Goal: Task Accomplishment & Management: Manage account settings

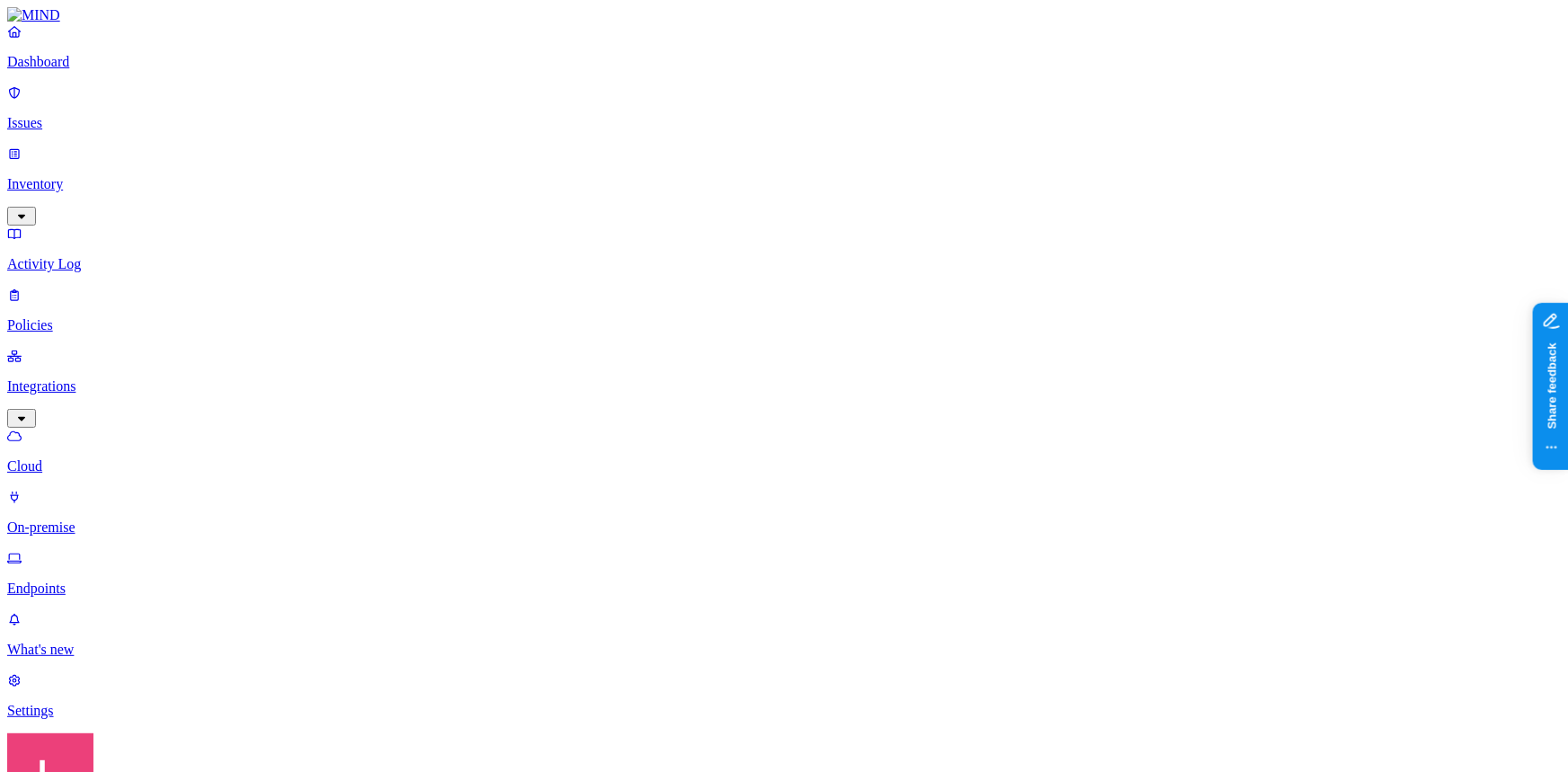
click at [88, 581] on p "Endpoints" at bounding box center [784, 588] width 1553 height 16
click at [168, 746] on html "Dashboard Issues Inventory Activity Log Policies Integrations Cloud On-premise …" at bounding box center [784, 608] width 1568 height 1217
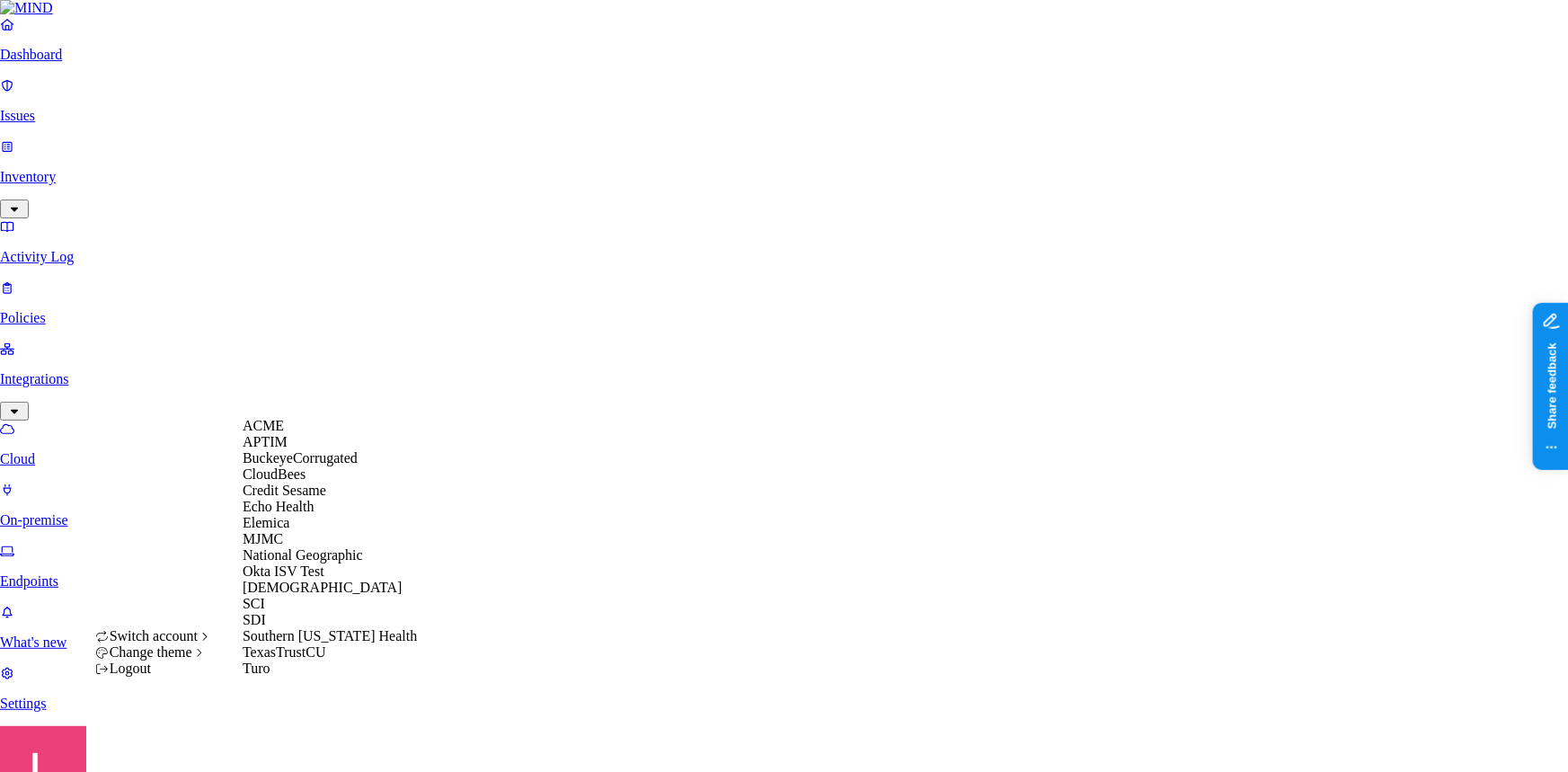
drag, startPoint x: 90, startPoint y: 410, endPoint x: 99, endPoint y: 349, distance: 61.7
click at [90, 410] on html "Dashboard Issues Inventory Activity Log Policies Integrations Cloud On-premise …" at bounding box center [784, 605] width 1568 height 1211
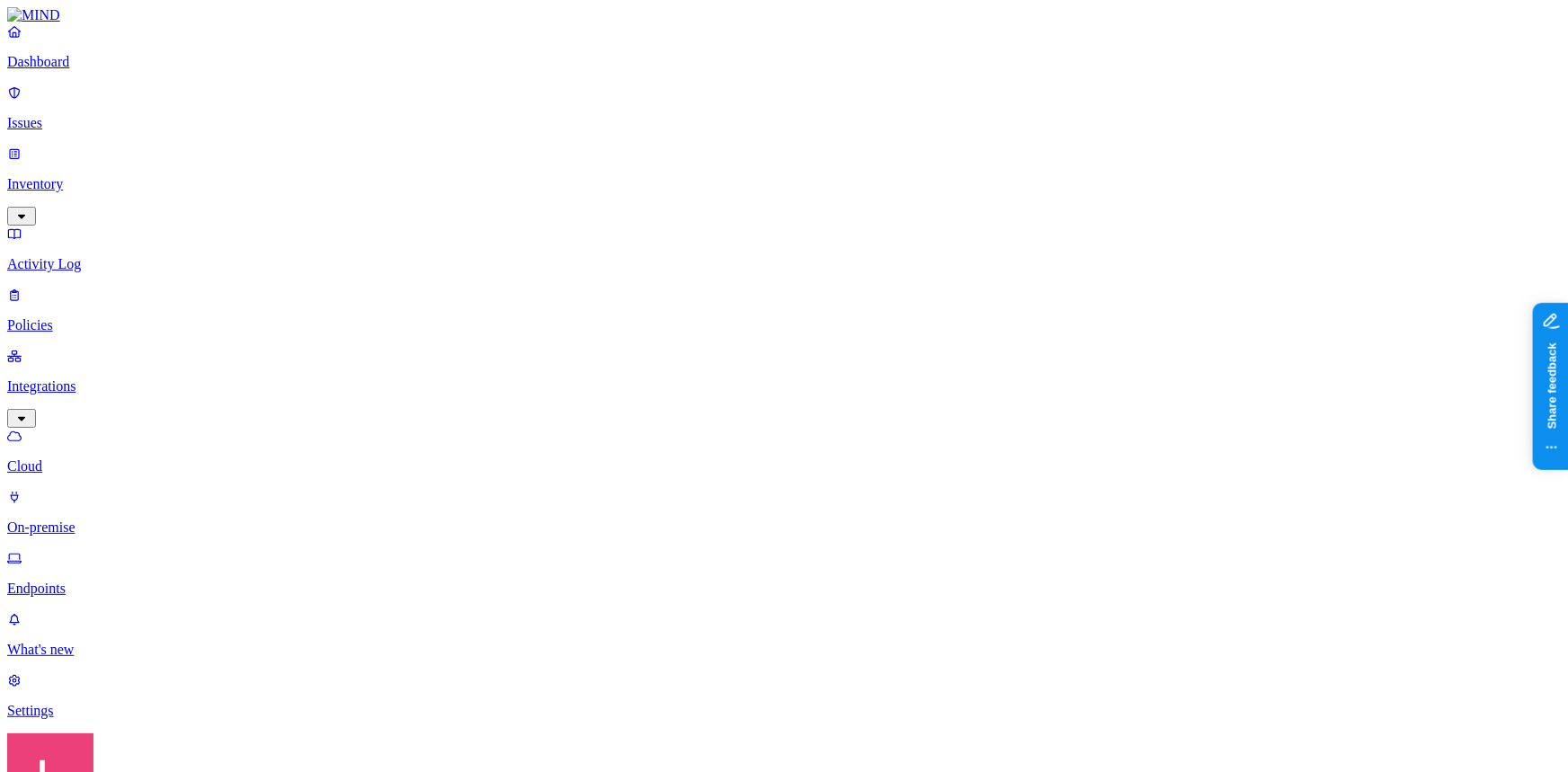
drag, startPoint x: 92, startPoint y: 108, endPoint x: 163, endPoint y: 156, distance: 85.7
click at [92, 115] on p "Issues" at bounding box center [784, 123] width 1553 height 16
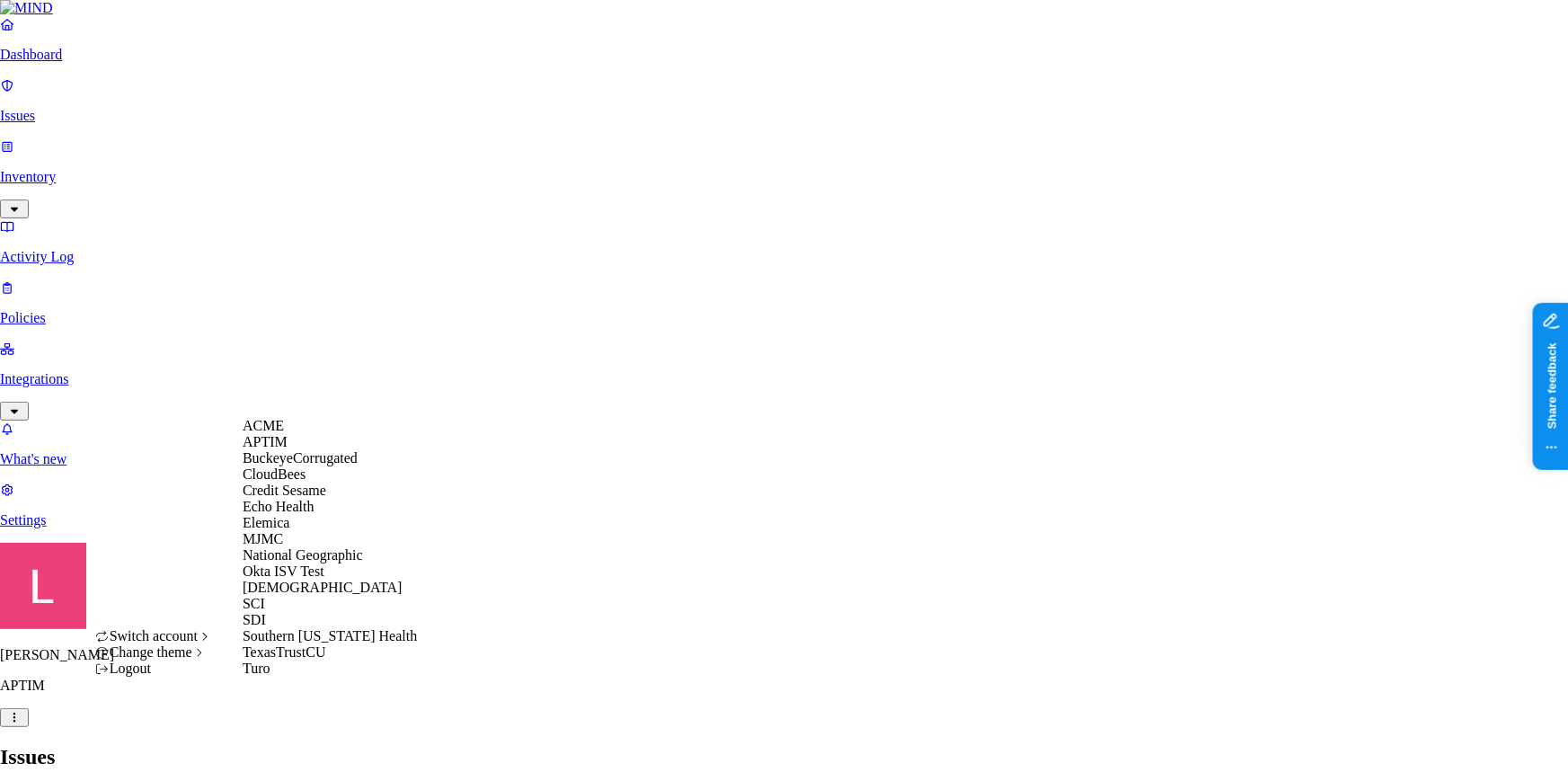
click at [323, 498] on span "Credit Sesame" at bounding box center [285, 490] width 84 height 15
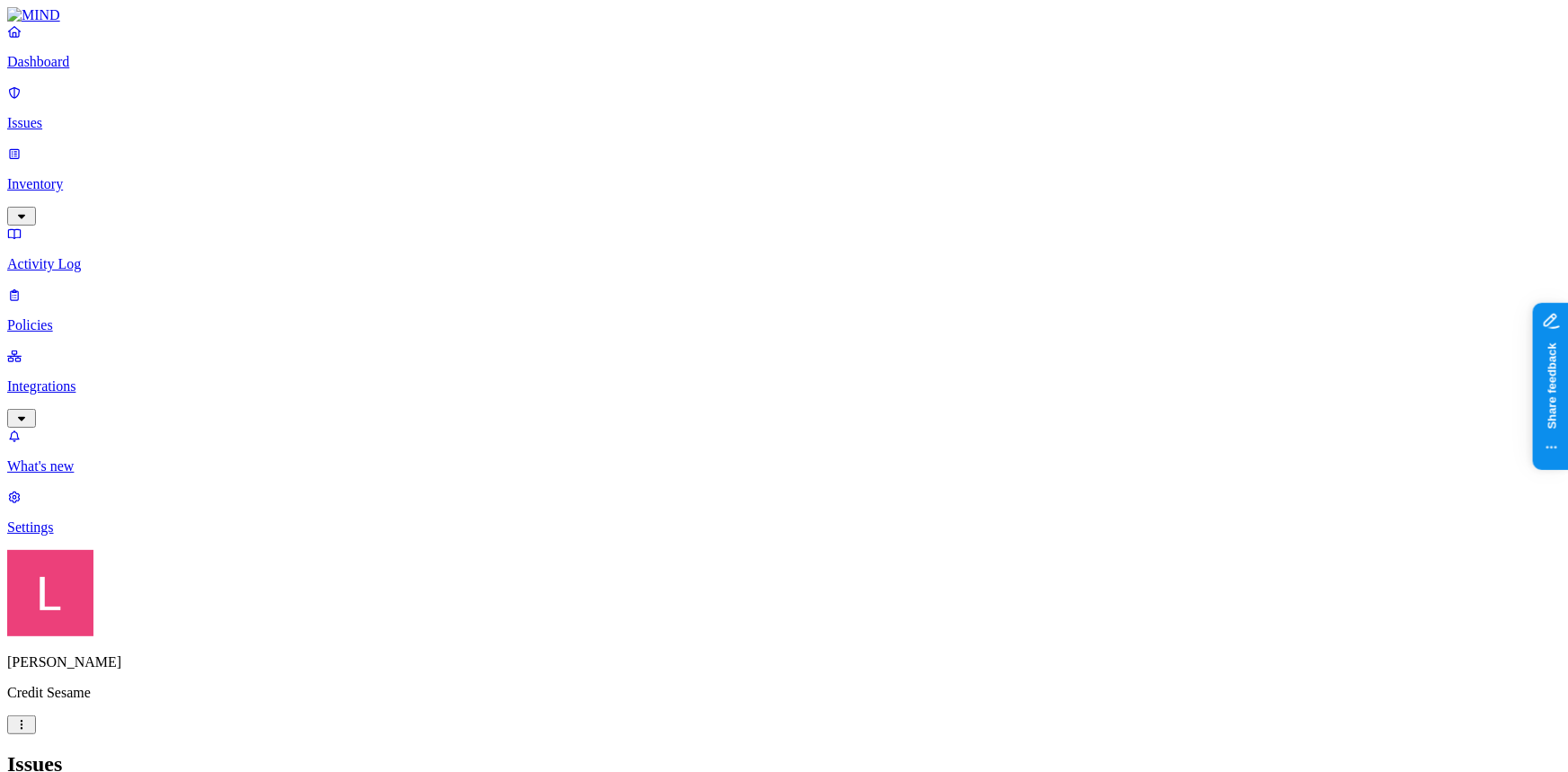
click at [89, 70] on p "Dashboard" at bounding box center [784, 62] width 1553 height 16
click at [109, 118] on p "Issues" at bounding box center [784, 123] width 1553 height 16
click at [84, 317] on p "Policies" at bounding box center [784, 325] width 1553 height 16
click at [107, 535] on p "Settings" at bounding box center [784, 526] width 1553 height 16
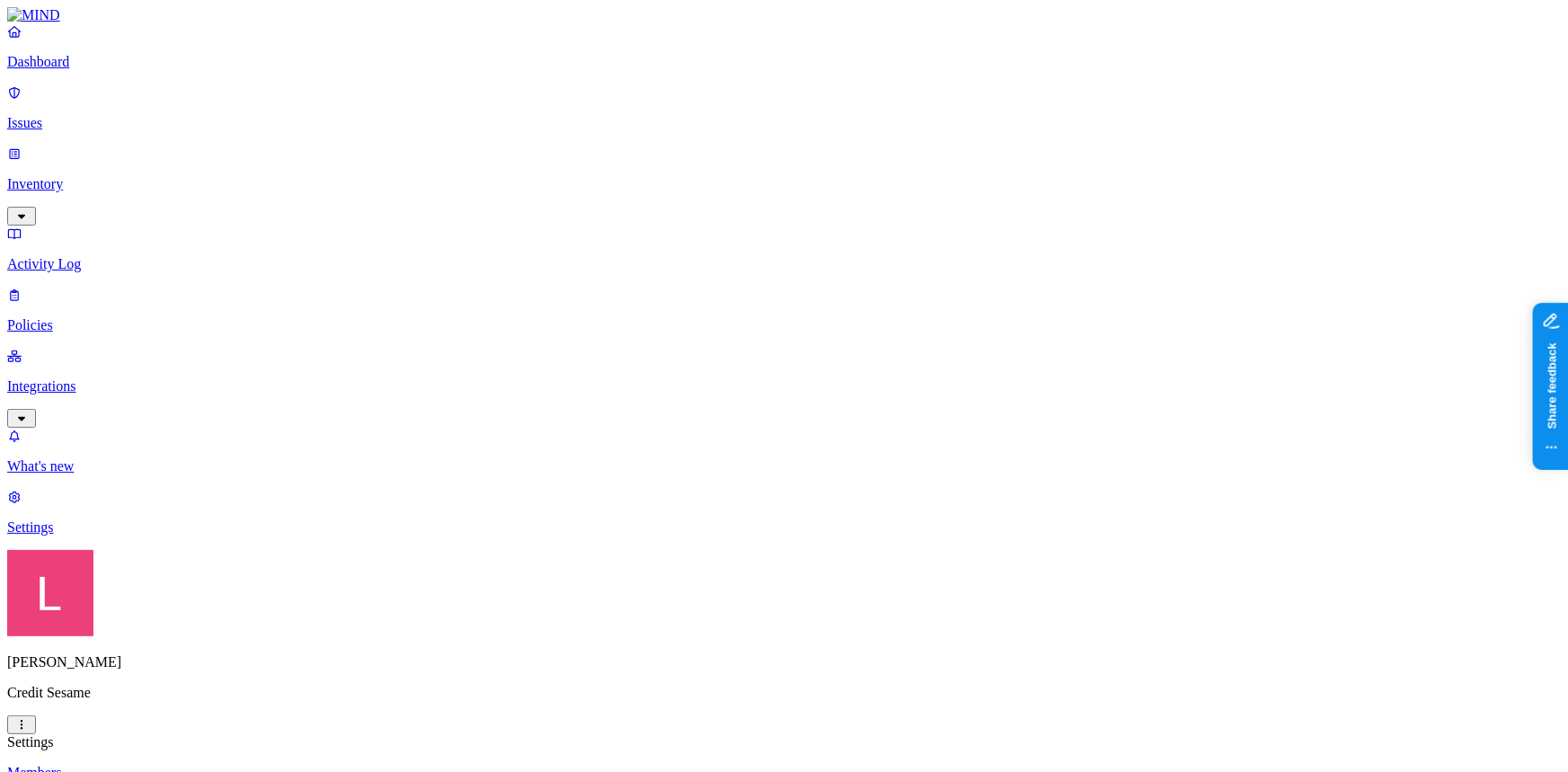
click at [79, 115] on p "Issues" at bounding box center [784, 123] width 1553 height 16
click at [93, 70] on p "Dashboard" at bounding box center [784, 62] width 1553 height 16
click at [97, 115] on p "Issues" at bounding box center [784, 123] width 1553 height 16
click at [92, 287] on link "Policies" at bounding box center [784, 309] width 1553 height 47
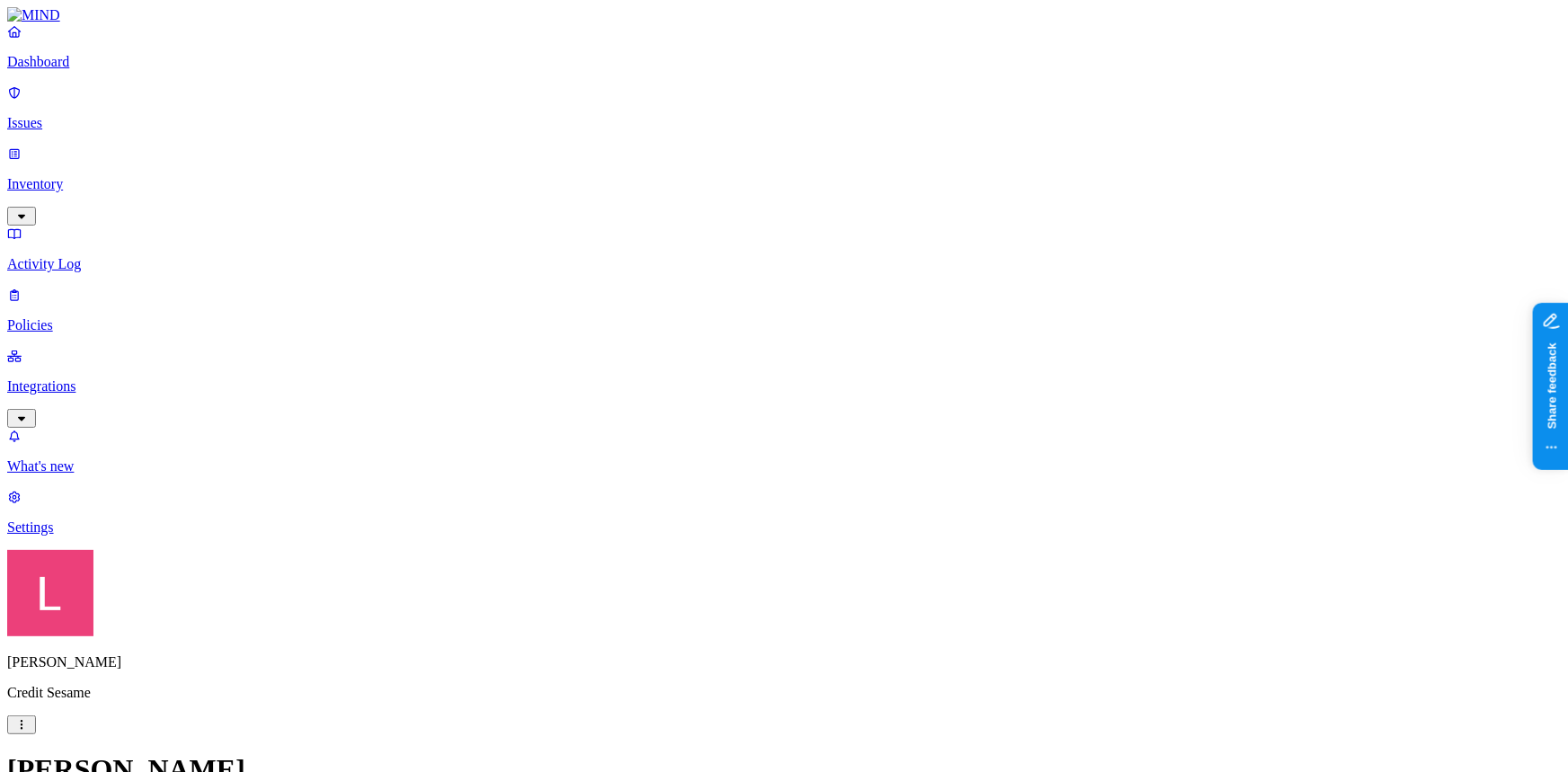
scroll to position [836, 0]
